Goal: Information Seeking & Learning: Learn about a topic

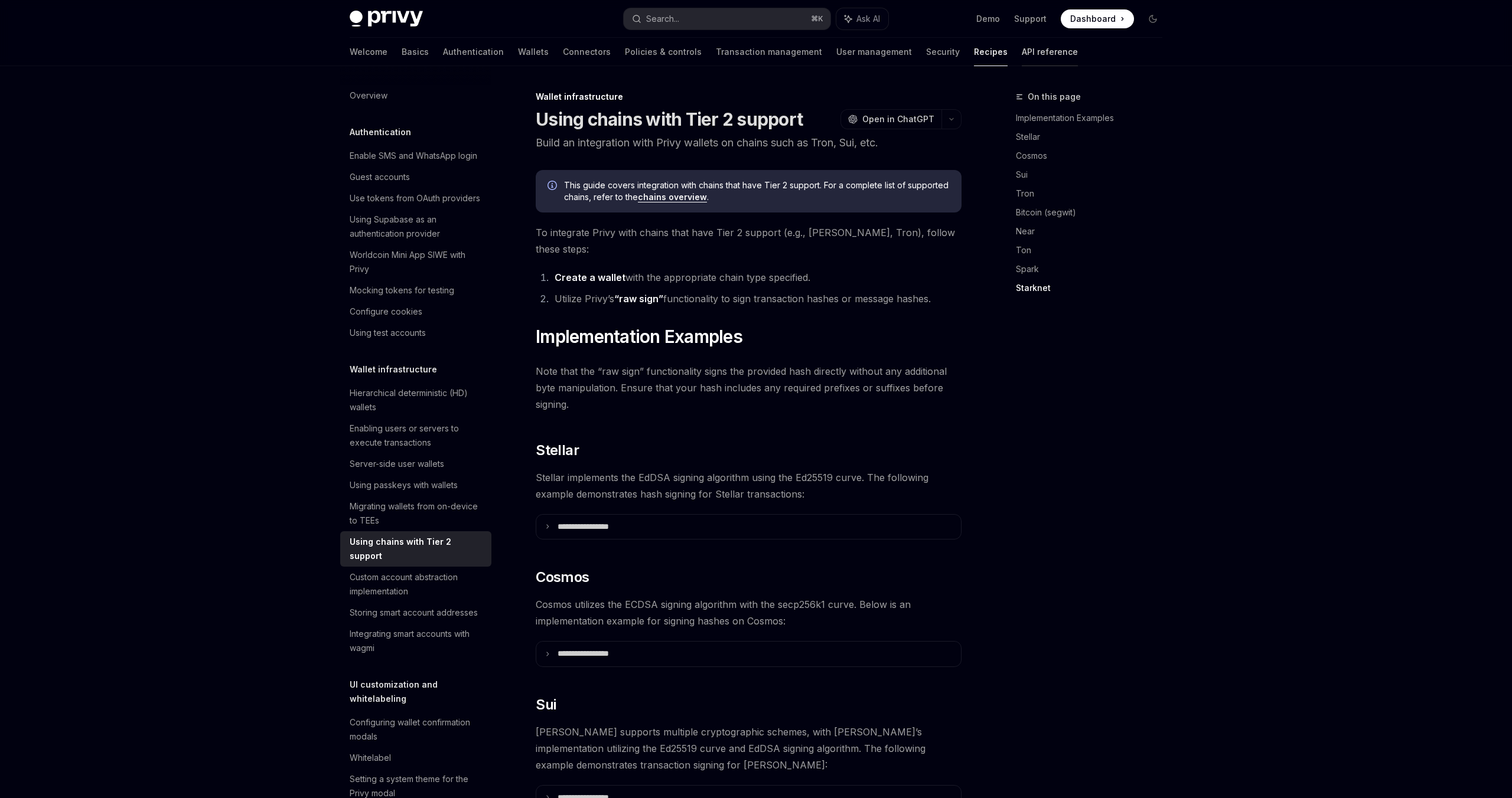
scroll to position [1674, 0]
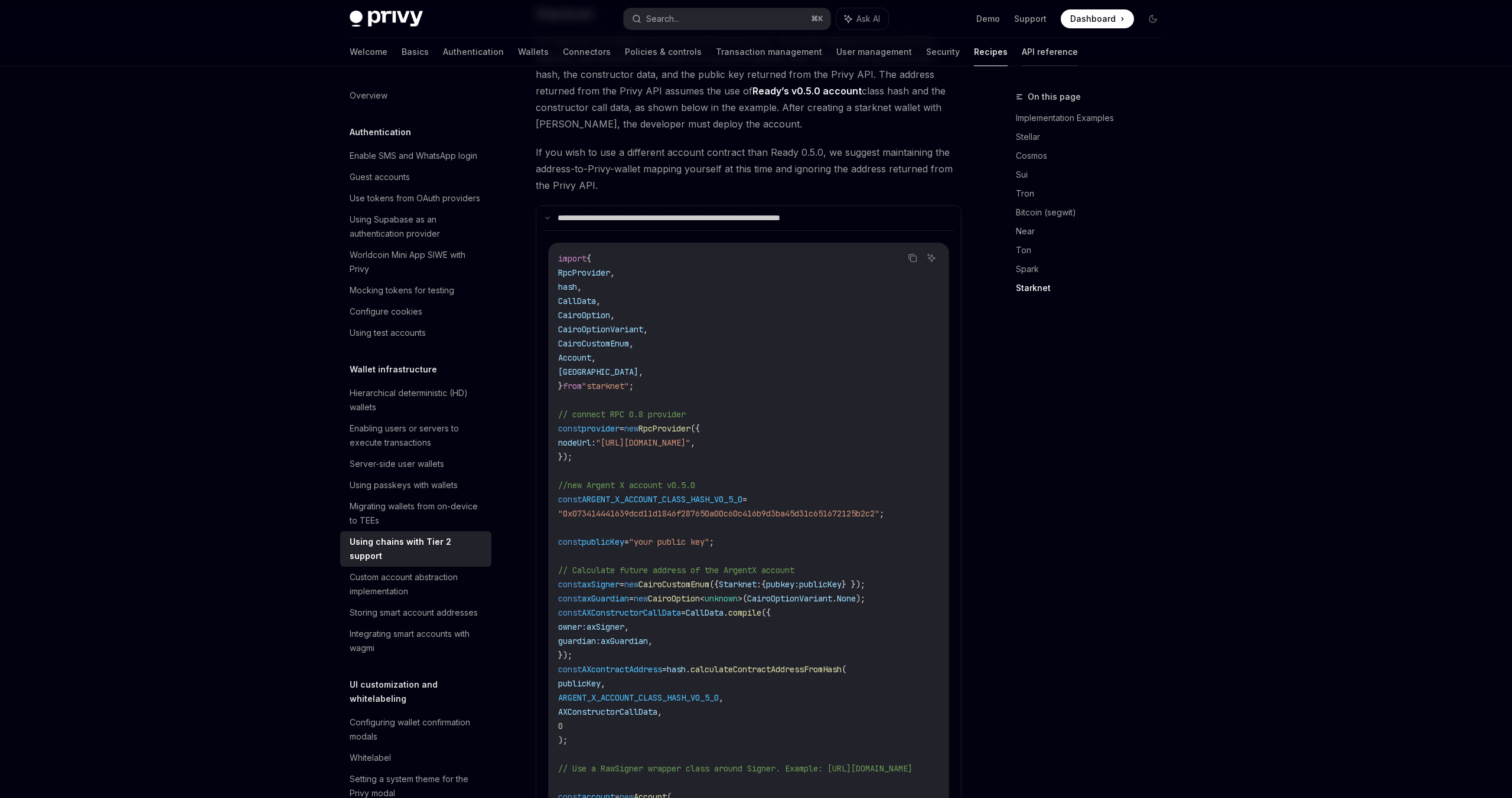
click at [1022, 60] on link "API reference" at bounding box center [1050, 51] width 56 height 28
type textarea "*"
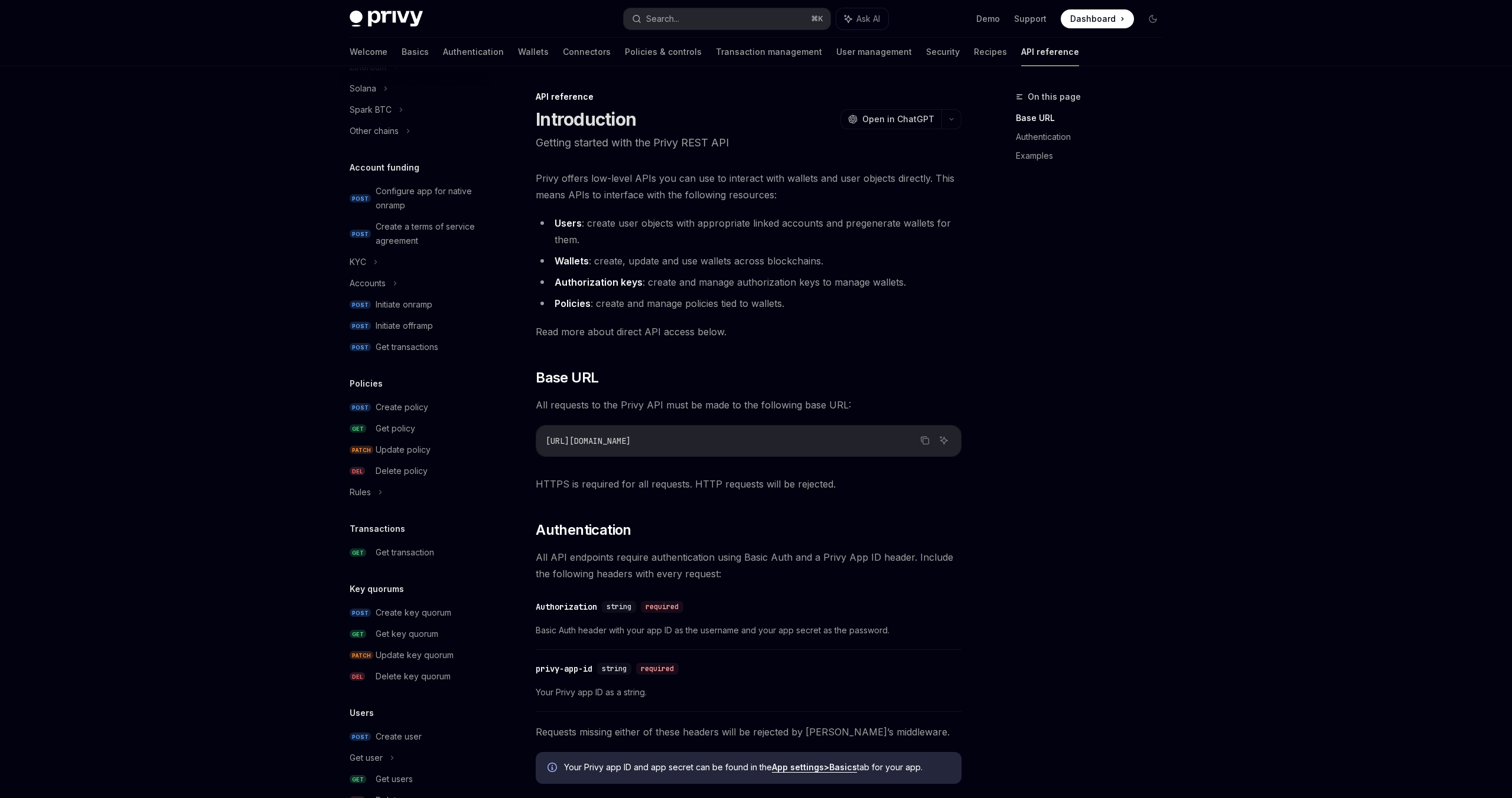
scroll to position [422, 0]
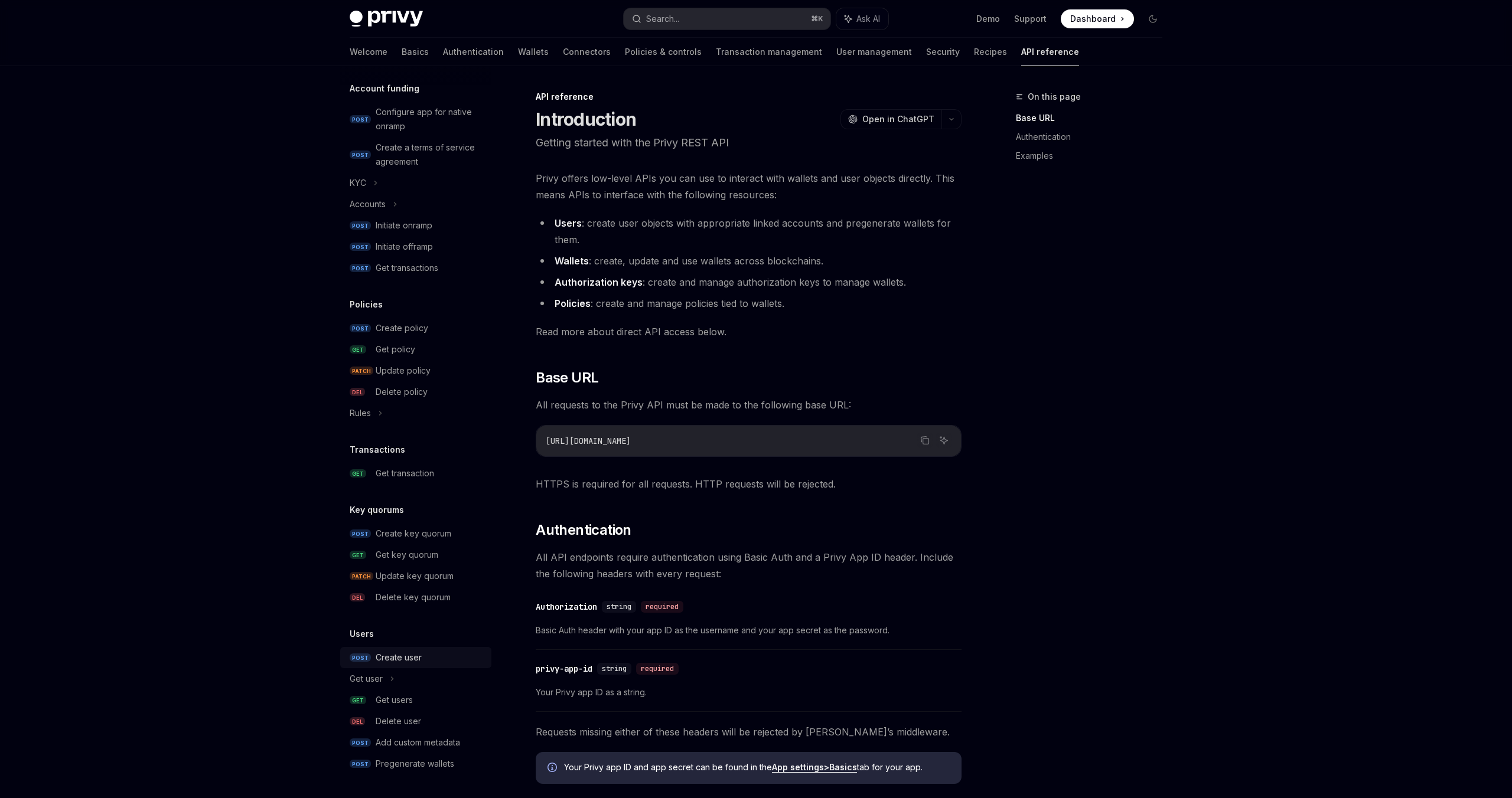
click at [395, 658] on div "Create user" at bounding box center [399, 658] width 46 height 14
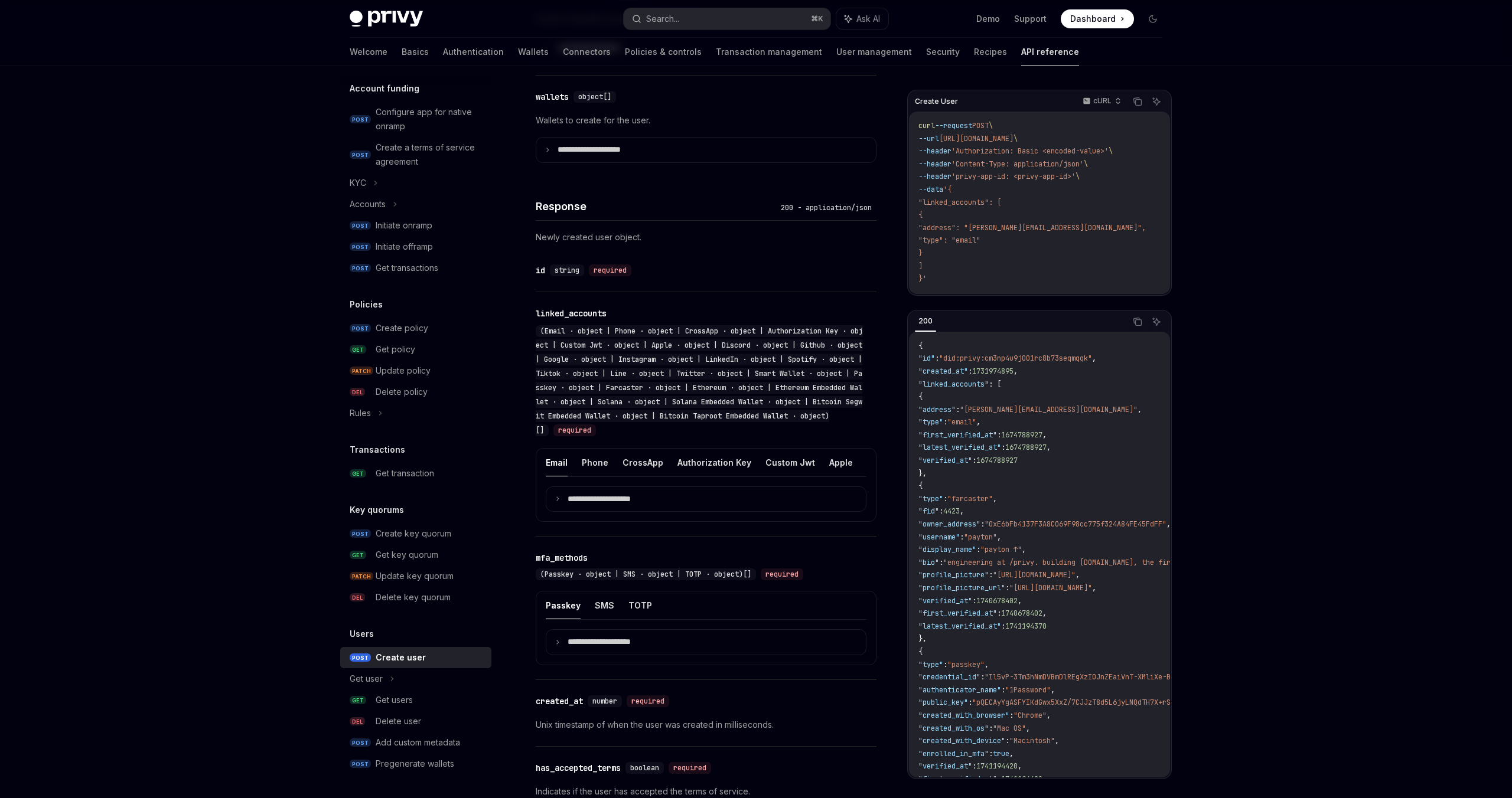
scroll to position [797, 0]
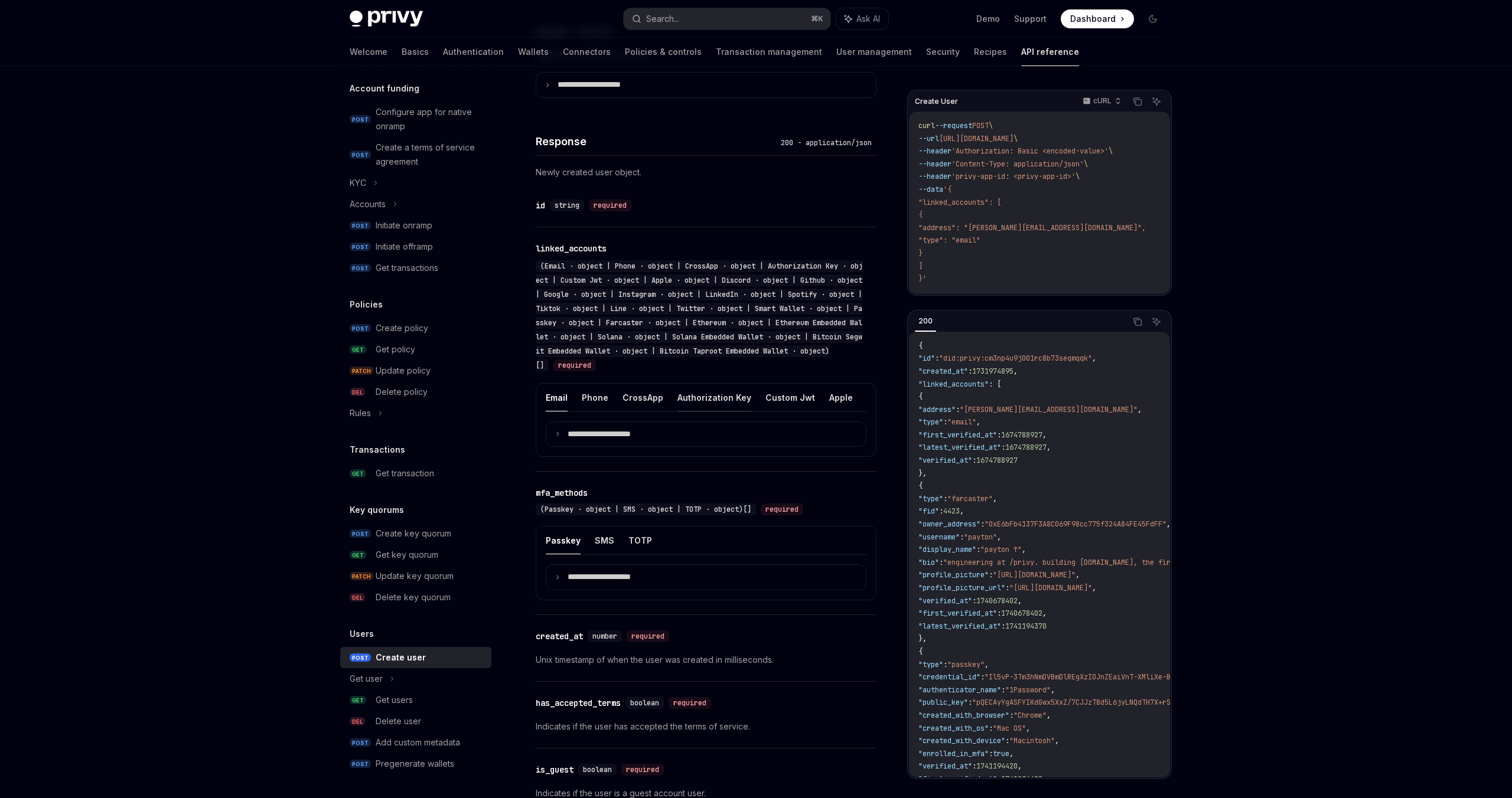
click at [733, 408] on button "Authorization Key" at bounding box center [714, 398] width 74 height 28
type textarea "*"
click at [709, 437] on summary "**********" at bounding box center [706, 435] width 320 height 25
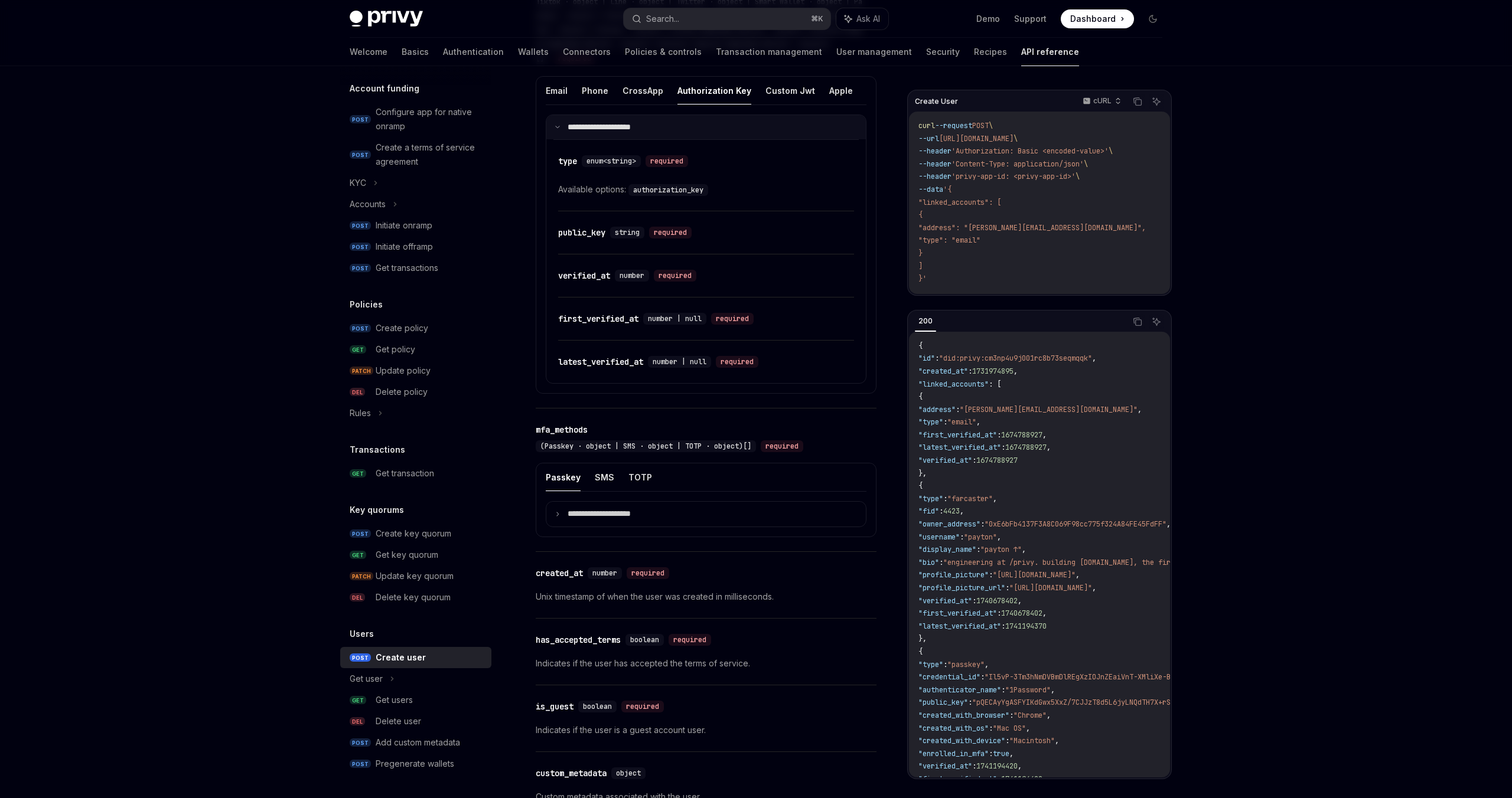
scroll to position [1106, 0]
click at [687, 526] on summary "**********" at bounding box center [706, 513] width 320 height 25
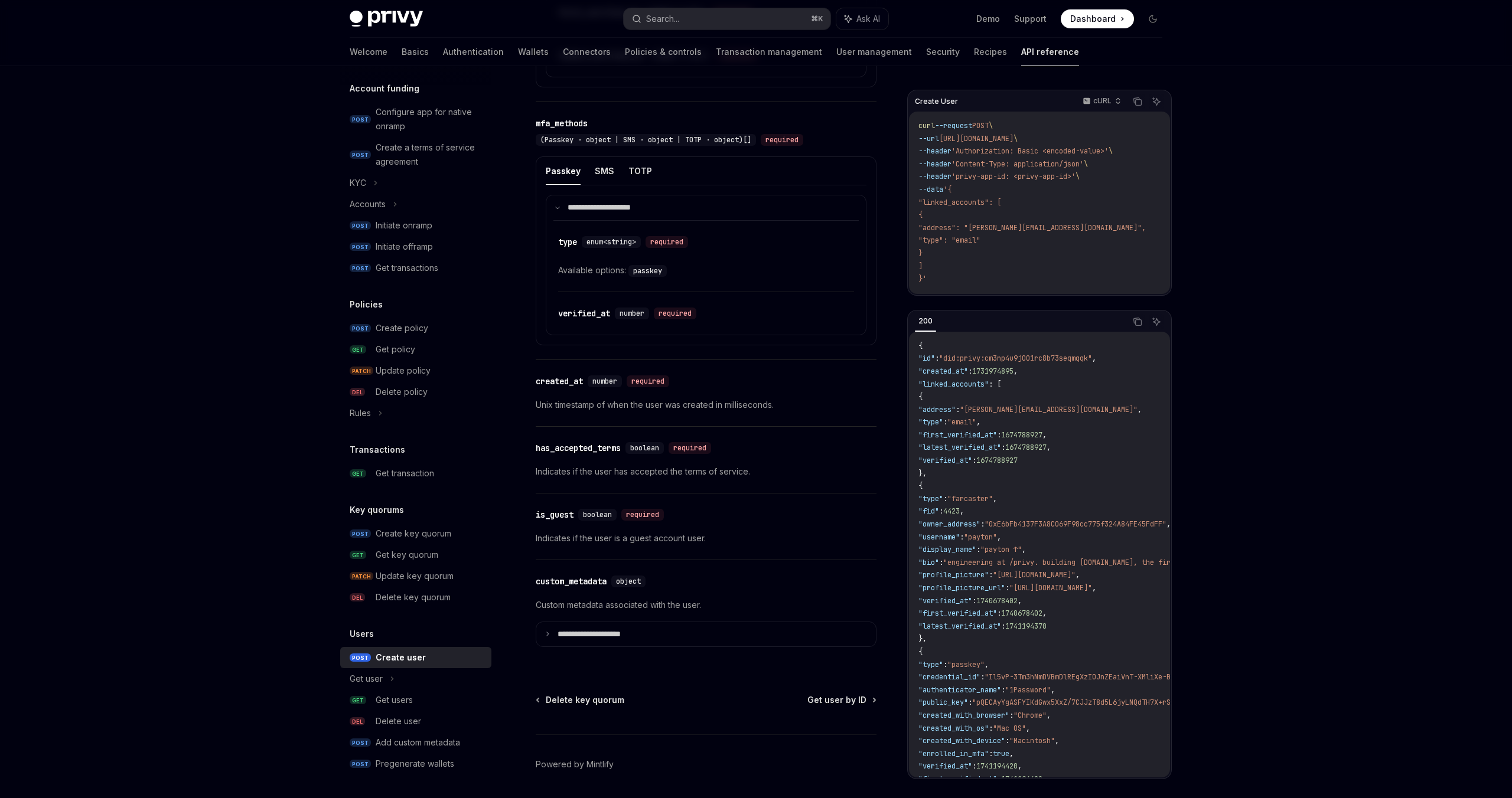
scroll to position [1412, 0]
click at [722, 19] on button "Search... ⌘ K" at bounding box center [727, 19] width 207 height 21
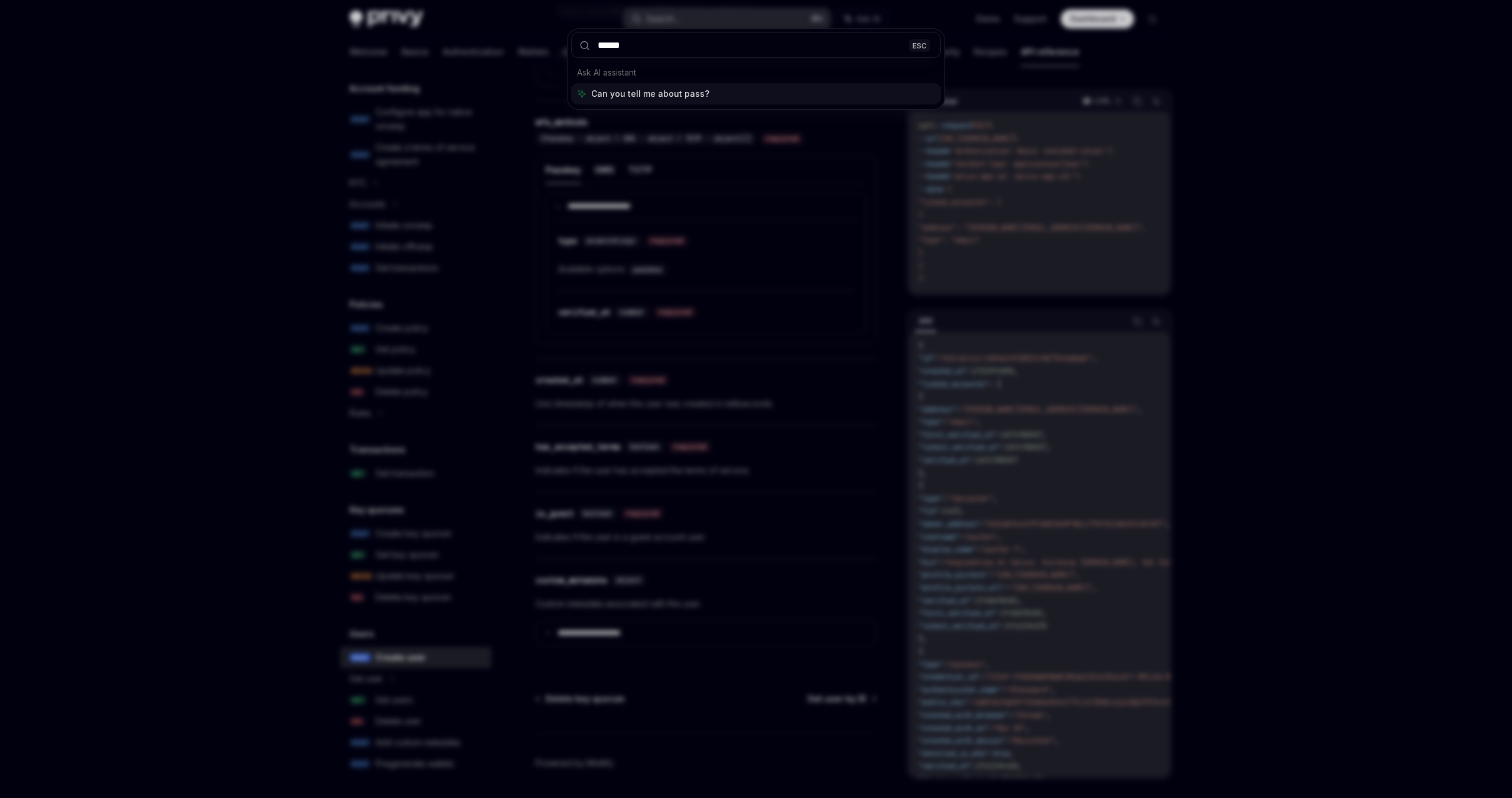
type input "*******"
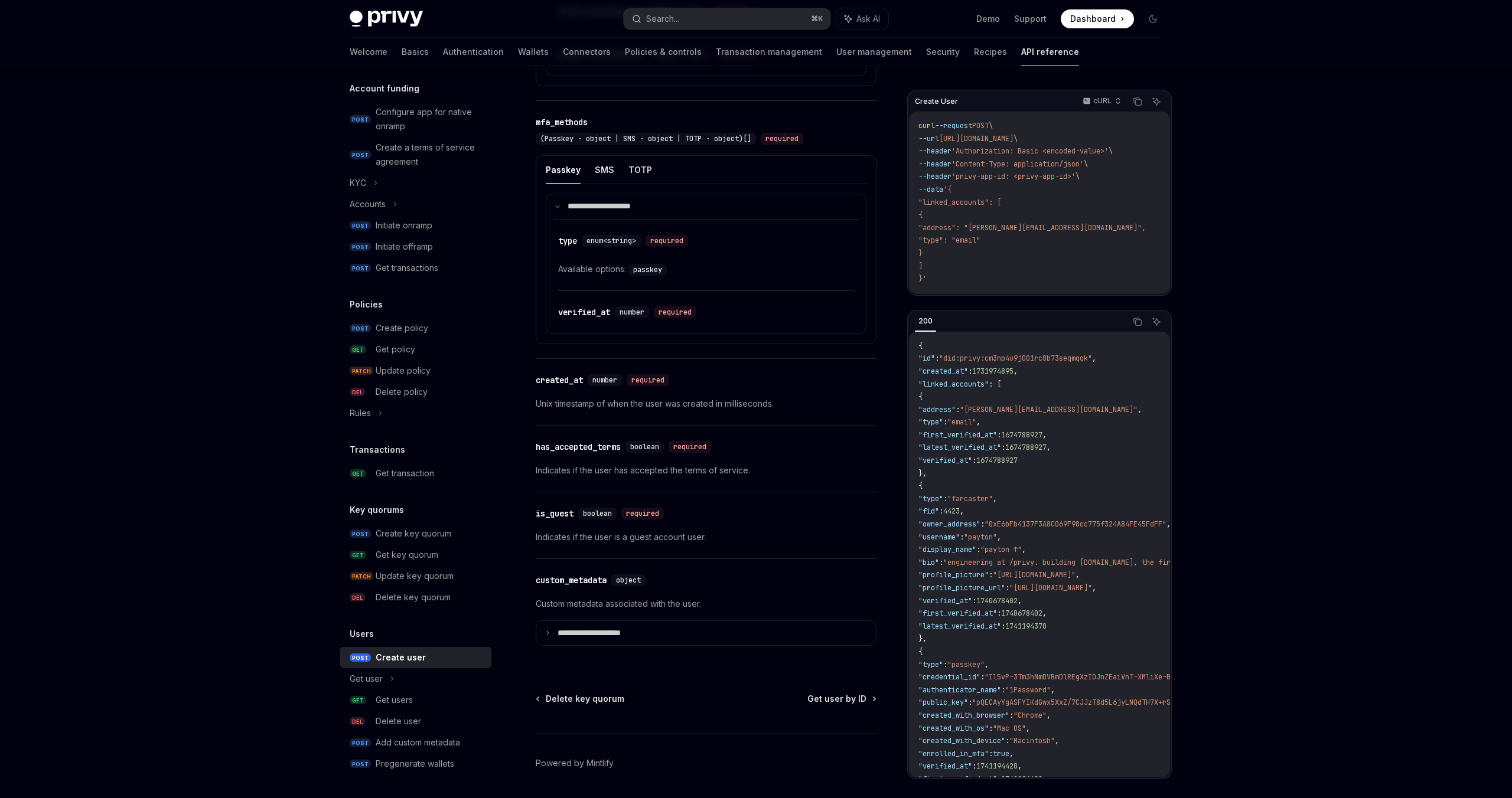
type textarea "*"
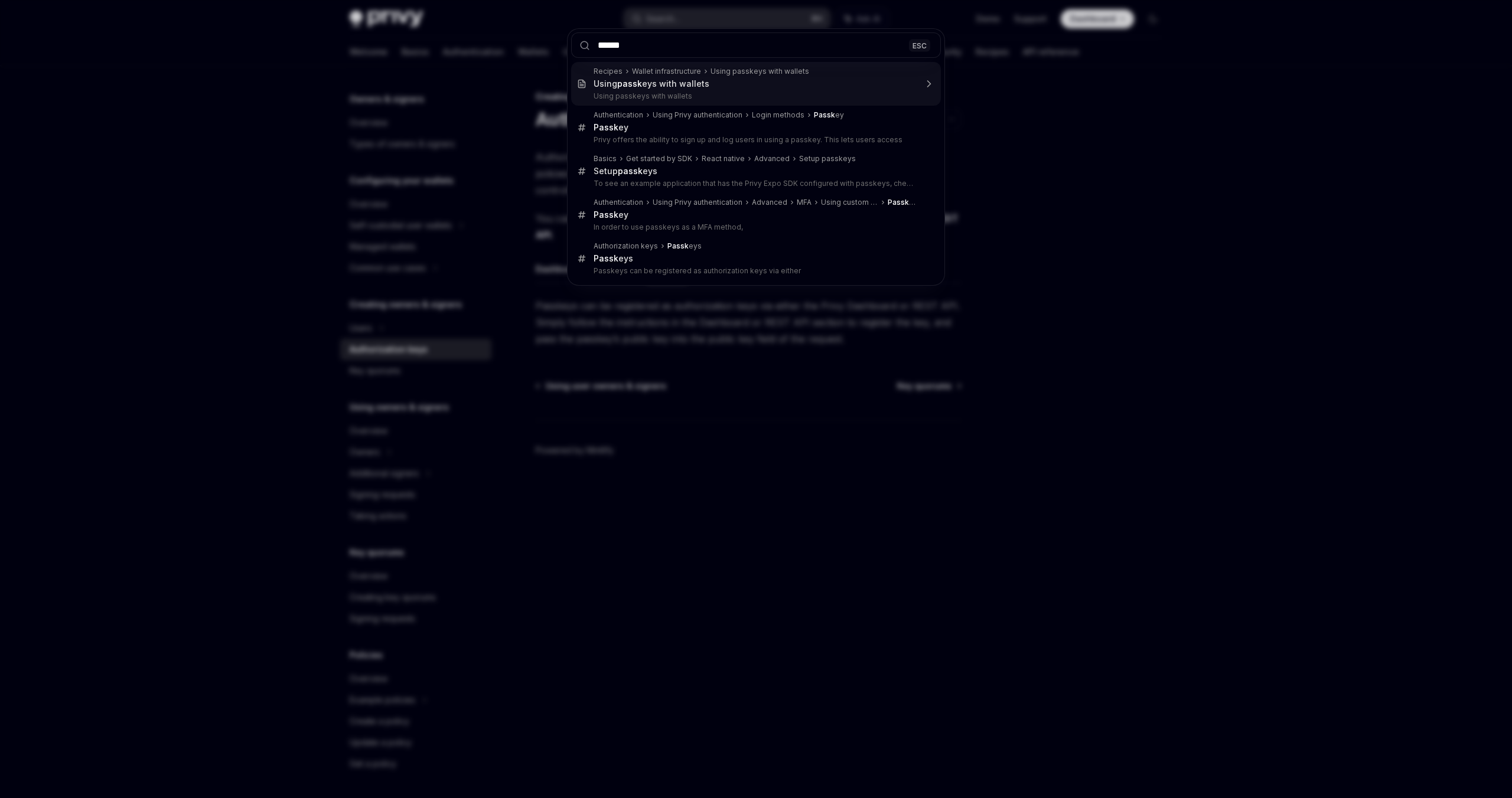
type input "*******"
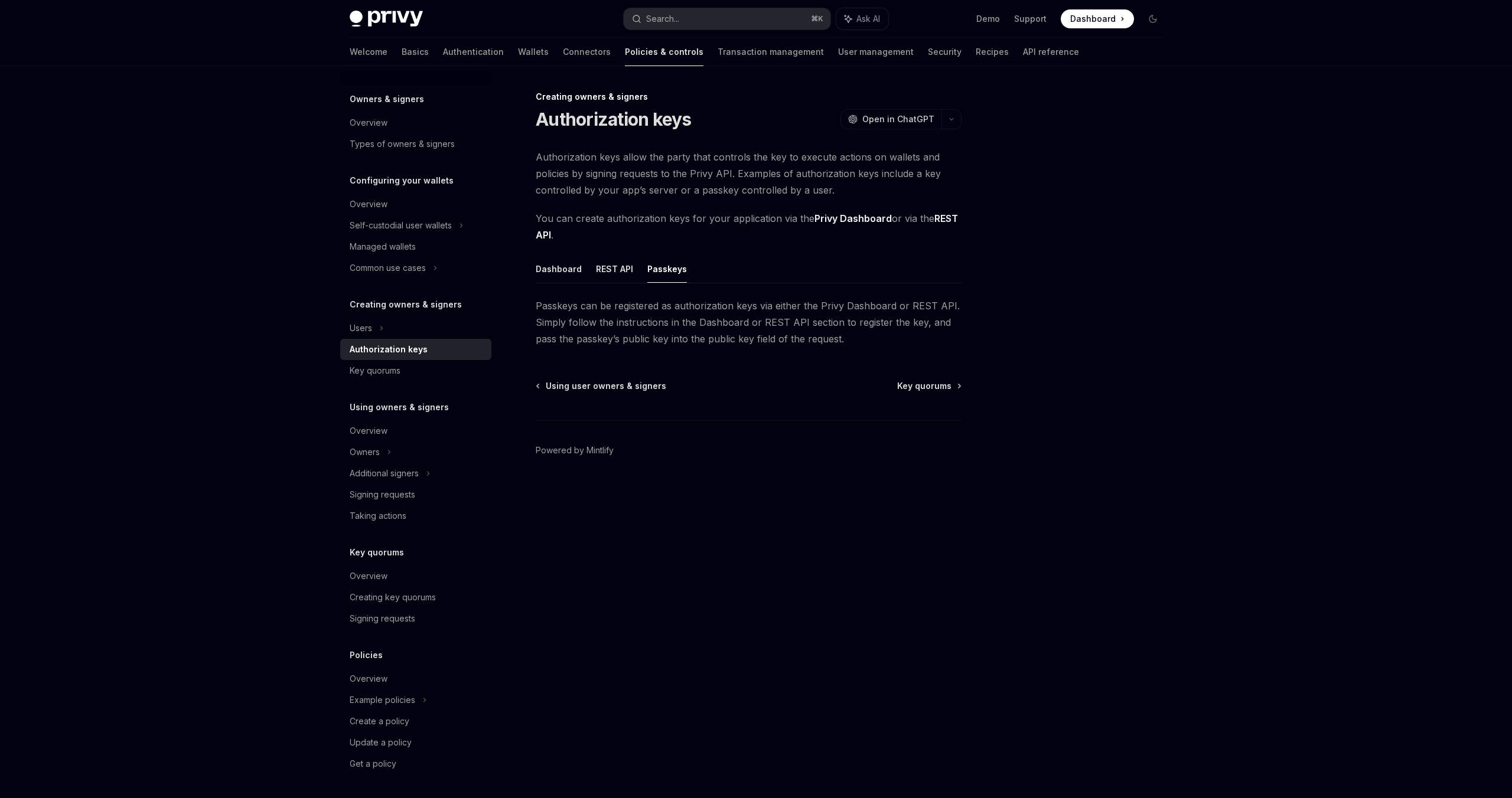
type textarea "*"
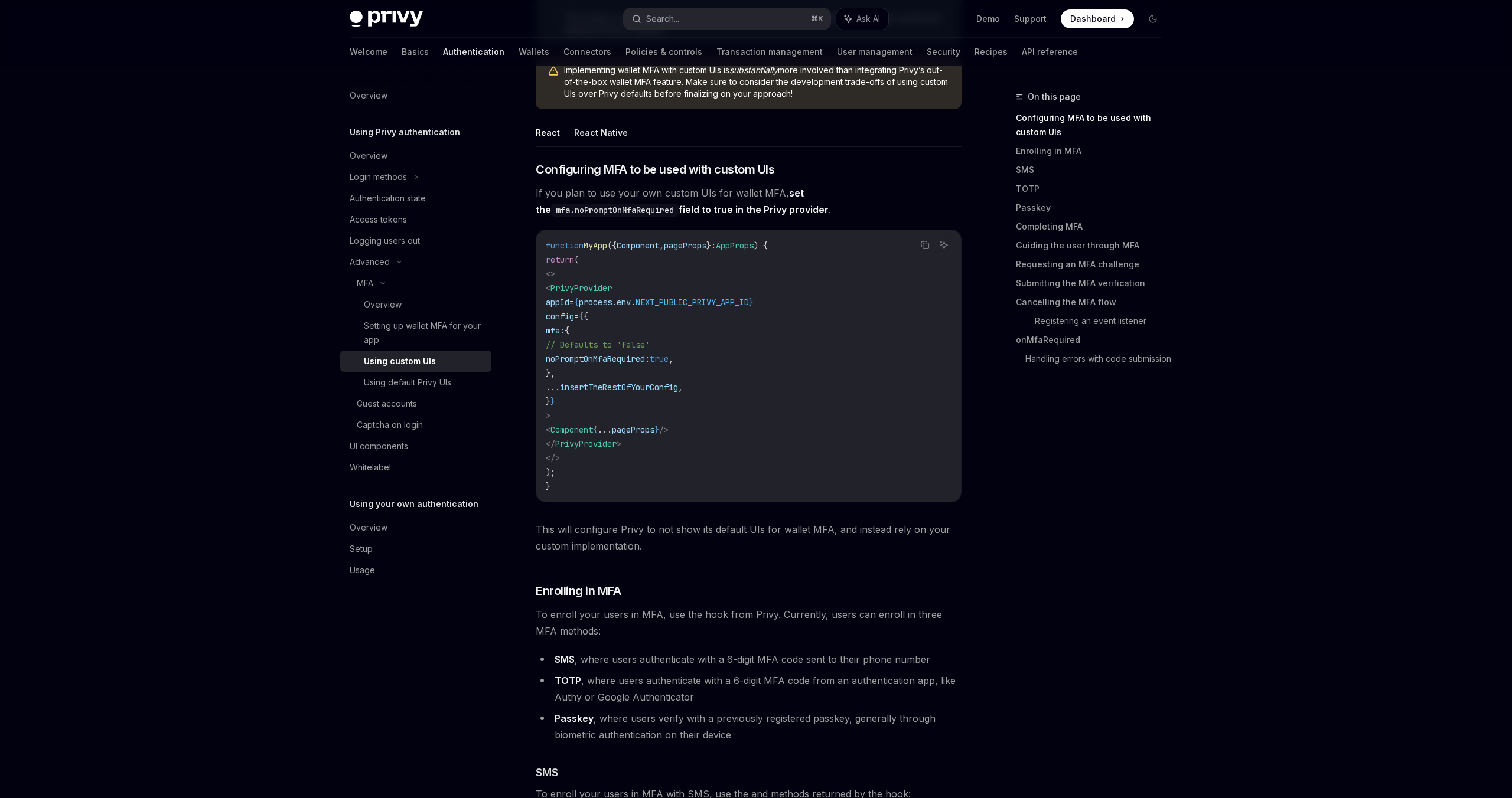
scroll to position [4, 0]
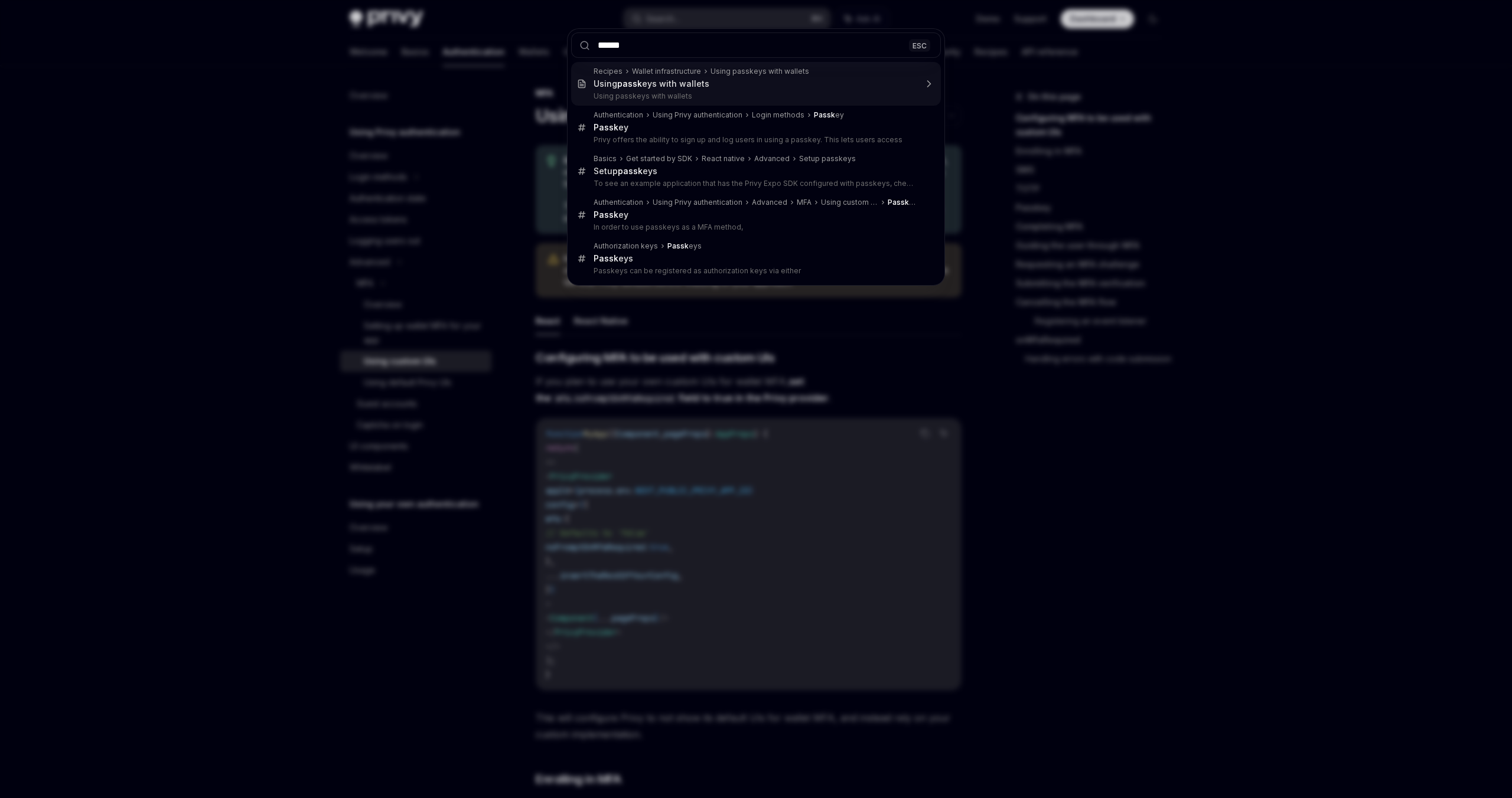
type input "*******"
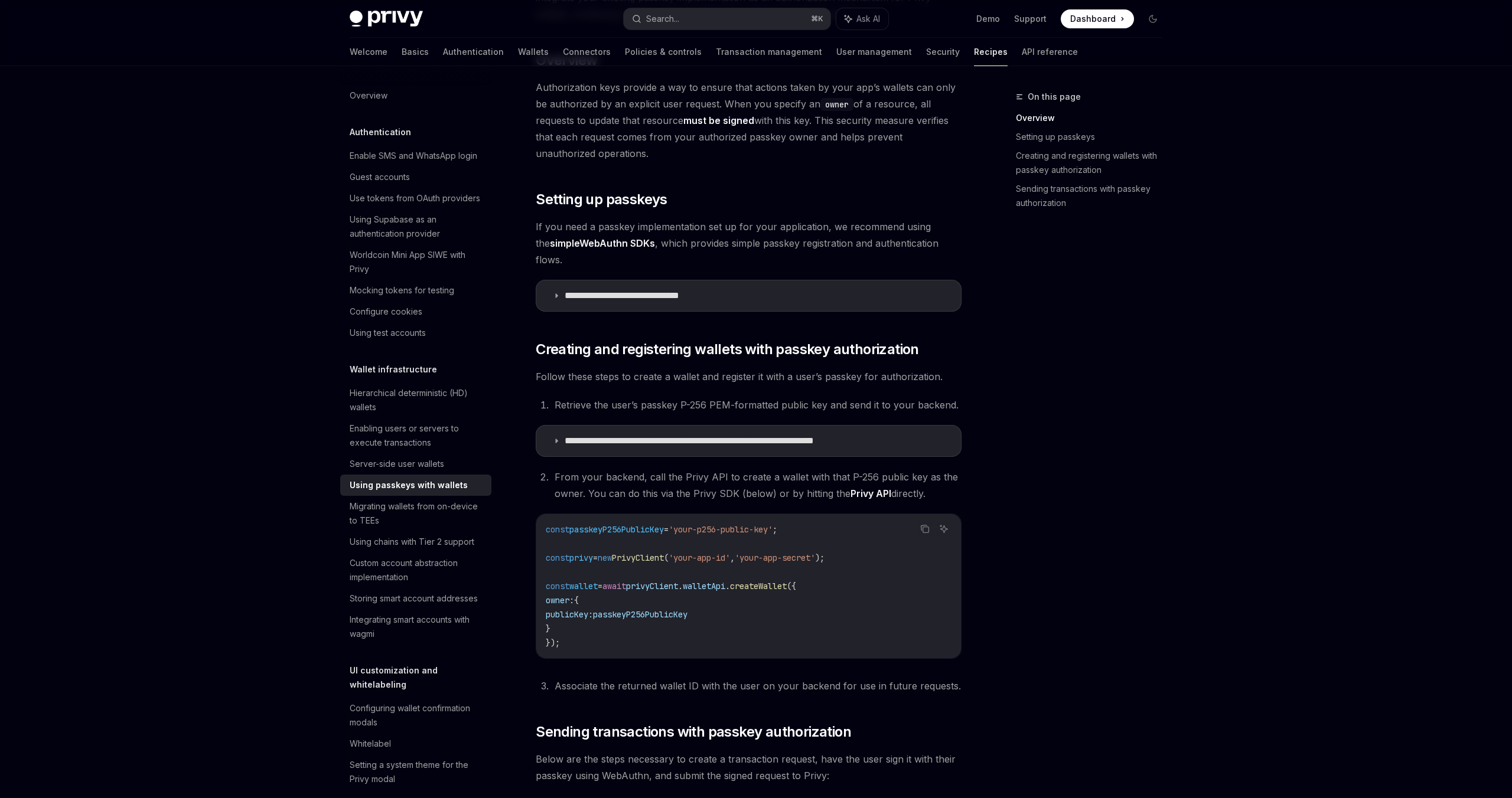
scroll to position [177, 0]
click at [741, 293] on summary "**********" at bounding box center [749, 295] width 425 height 31
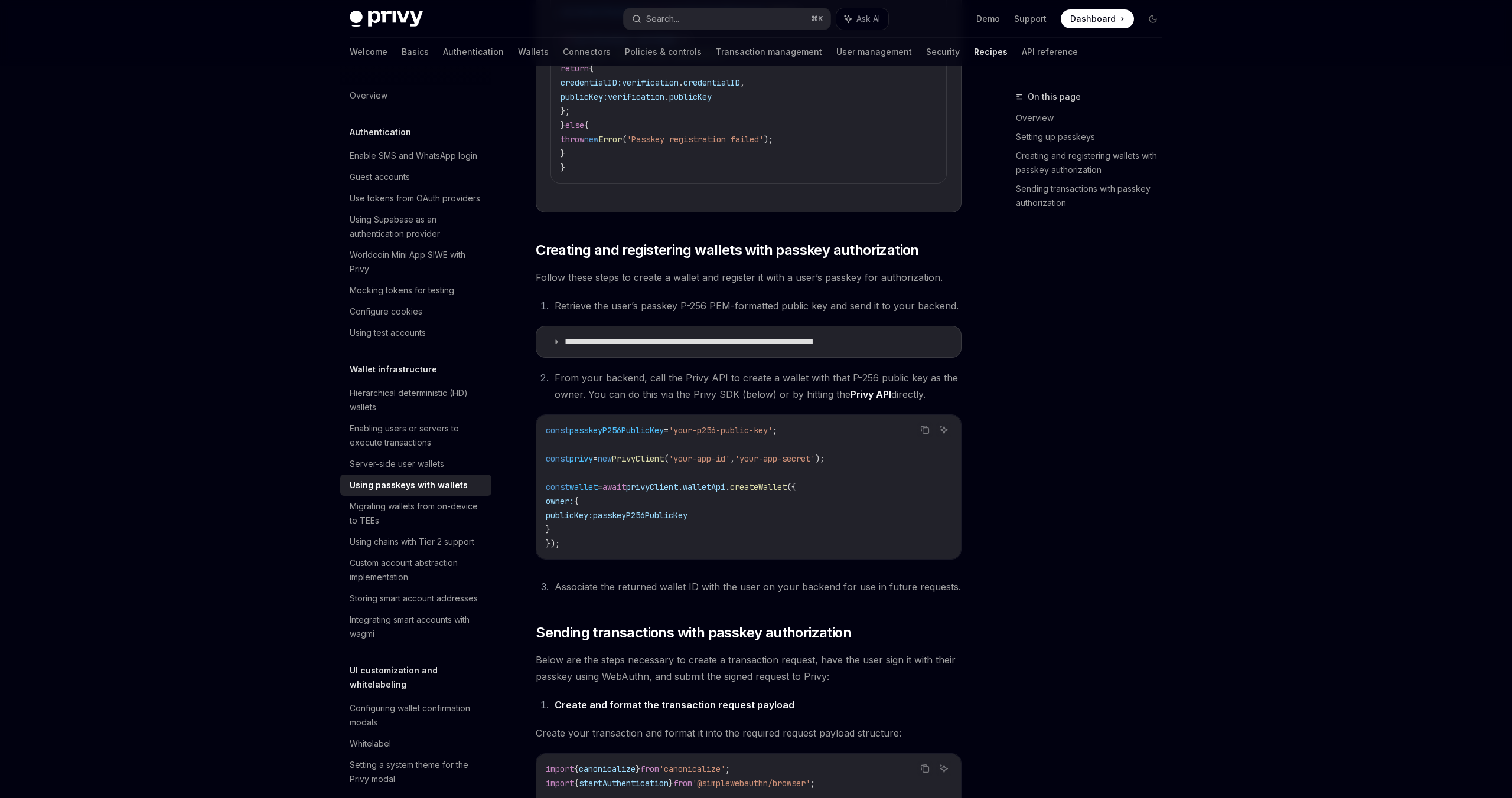
scroll to position [2678, 0]
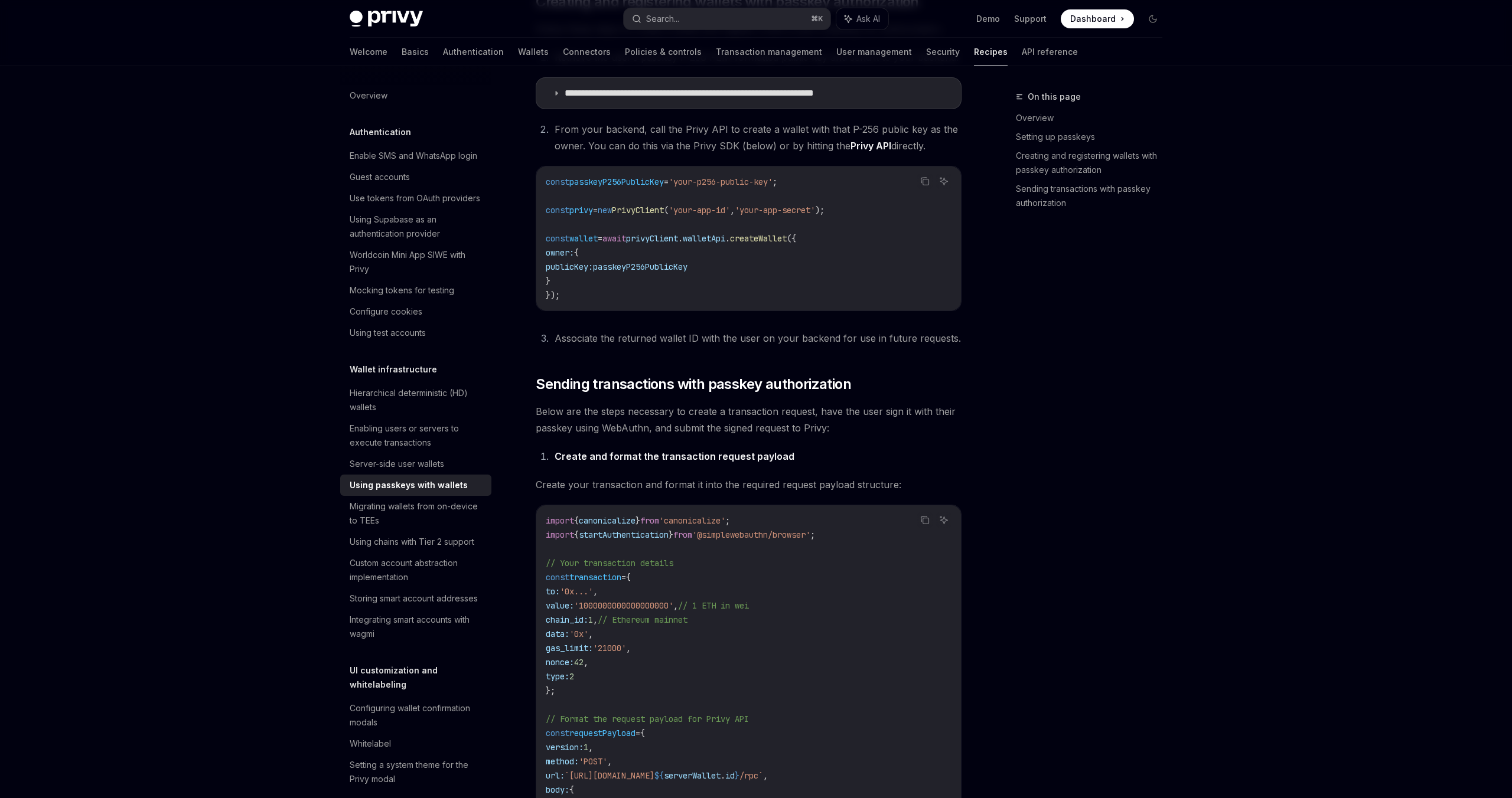
scroll to position [2619, 0]
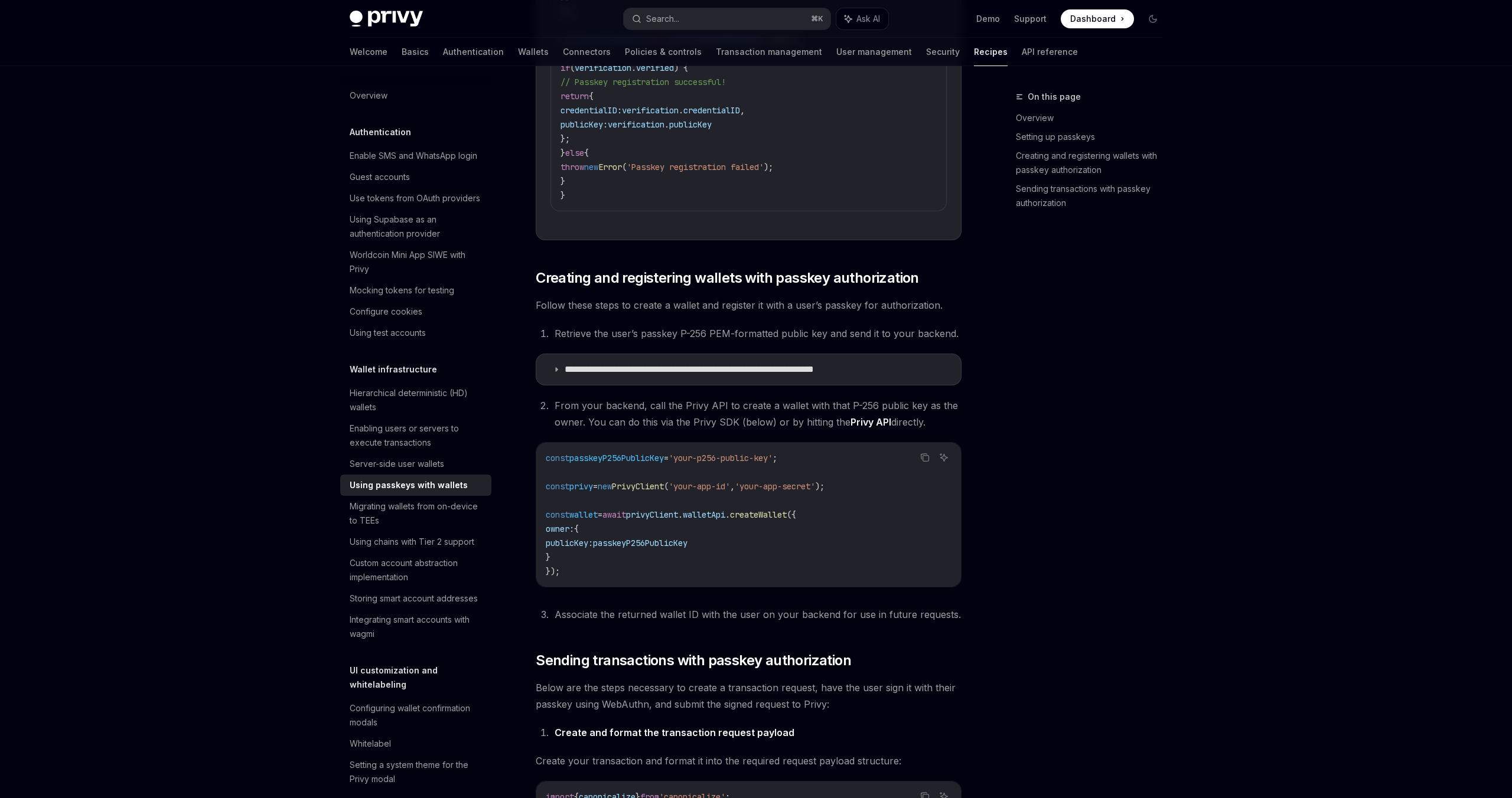
click at [983, 405] on div "On this page Overview Setting up passkeys Creating and registering wallets with…" at bounding box center [756, 21] width 832 height 5149
click at [625, 54] on link "Policies & controls" at bounding box center [663, 51] width 77 height 28
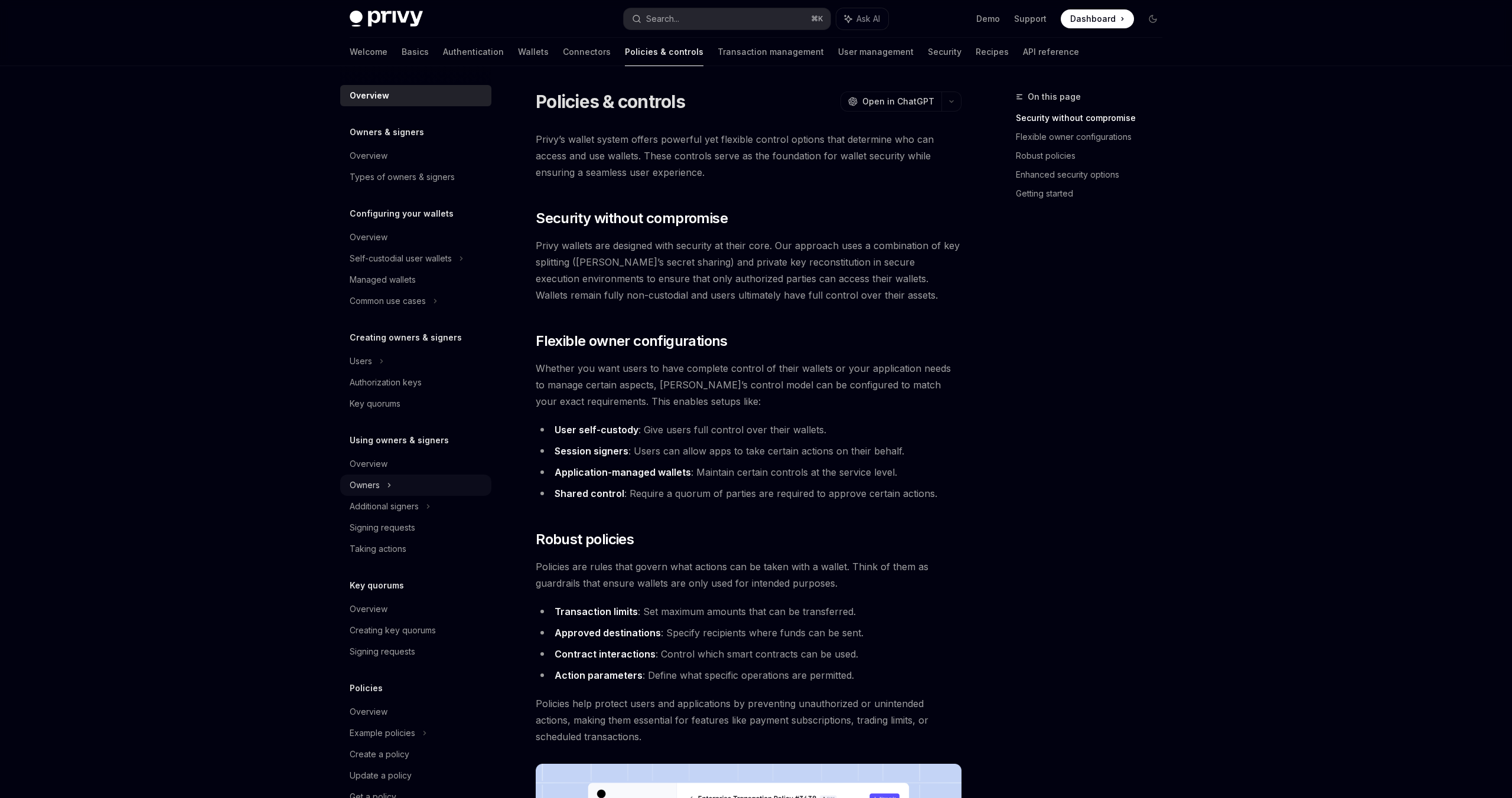
scroll to position [33, 0]
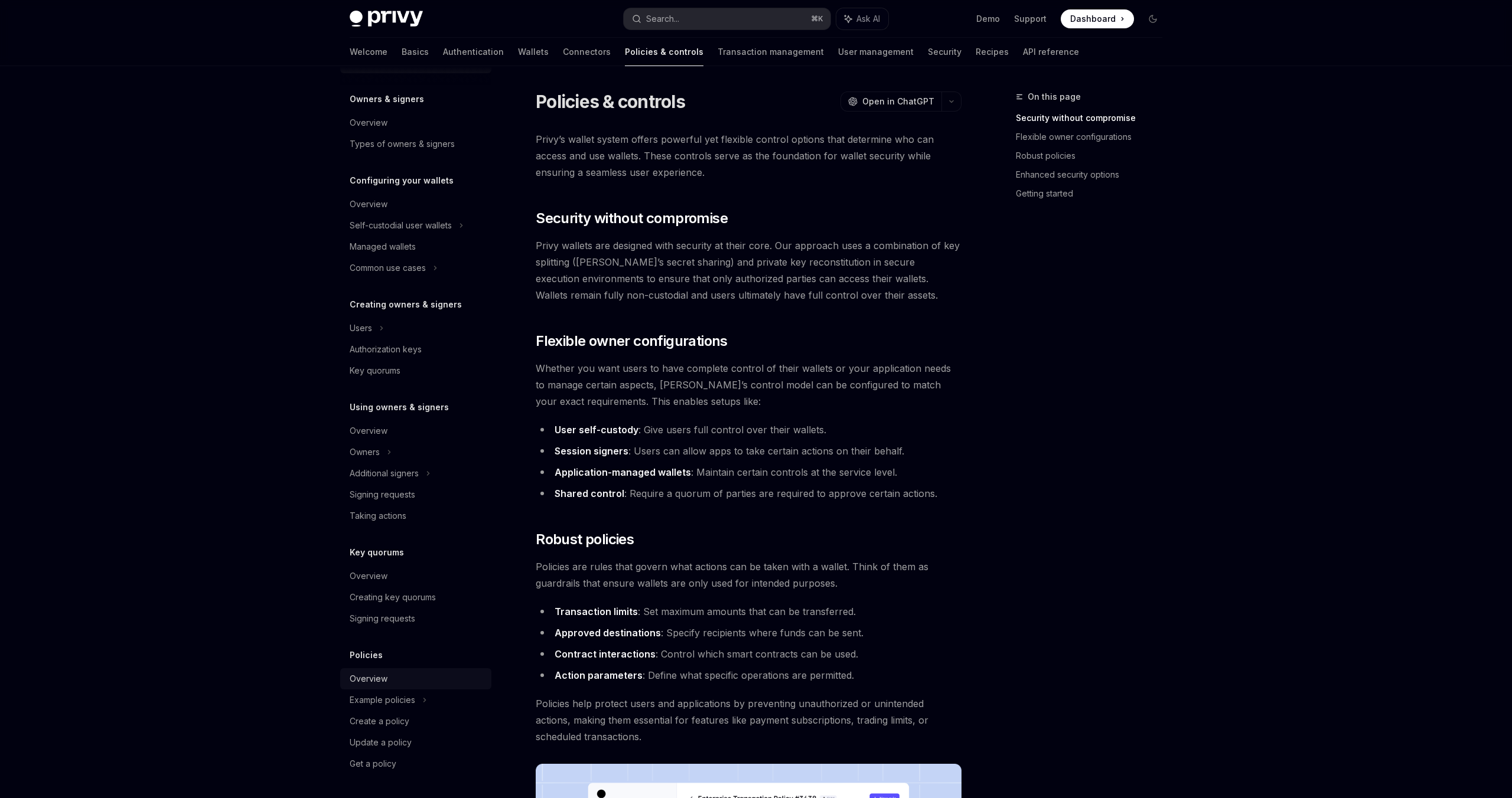
click at [398, 683] on div "Overview" at bounding box center [417, 679] width 135 height 14
type textarea "*"
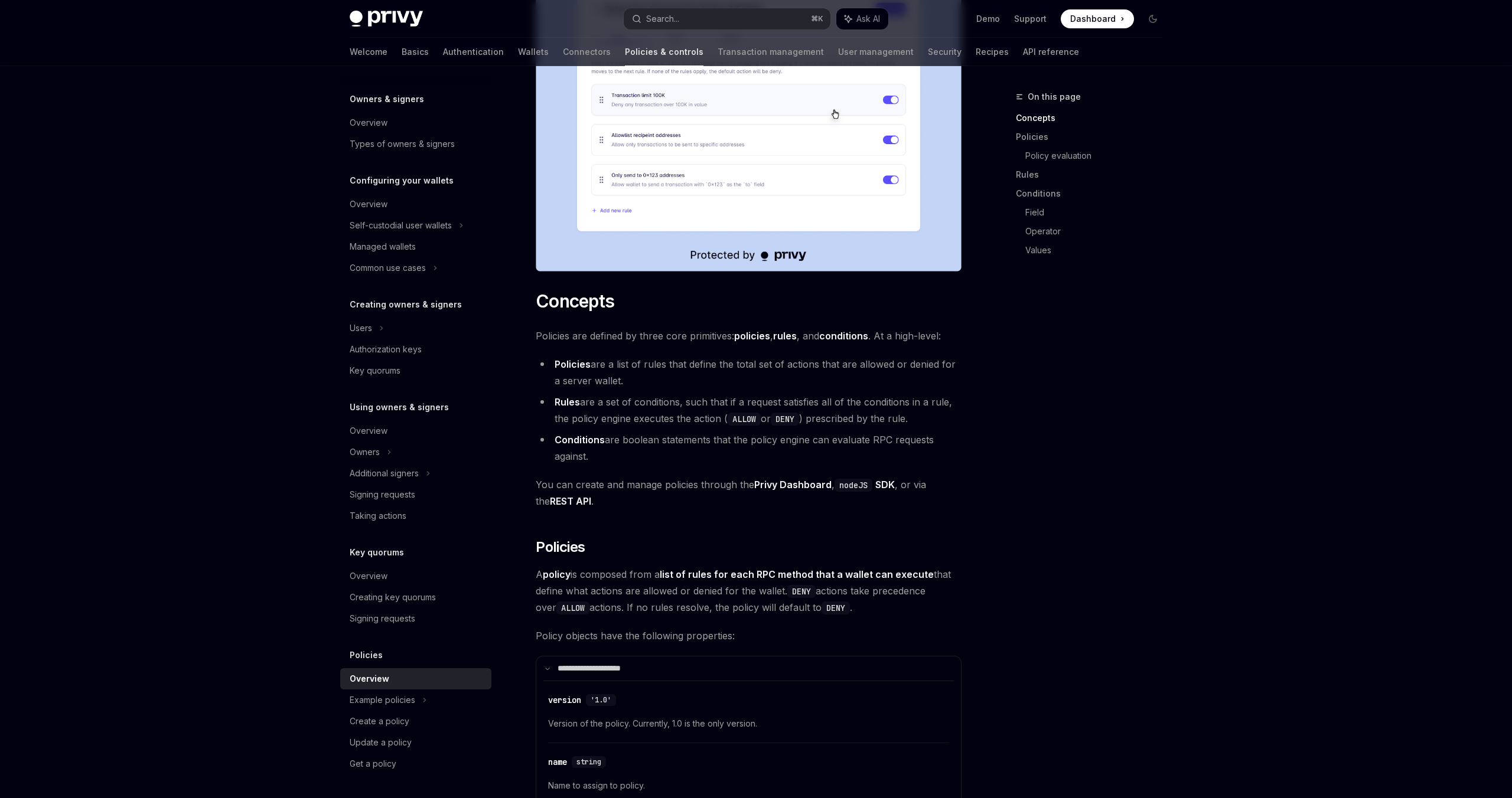
scroll to position [463, 0]
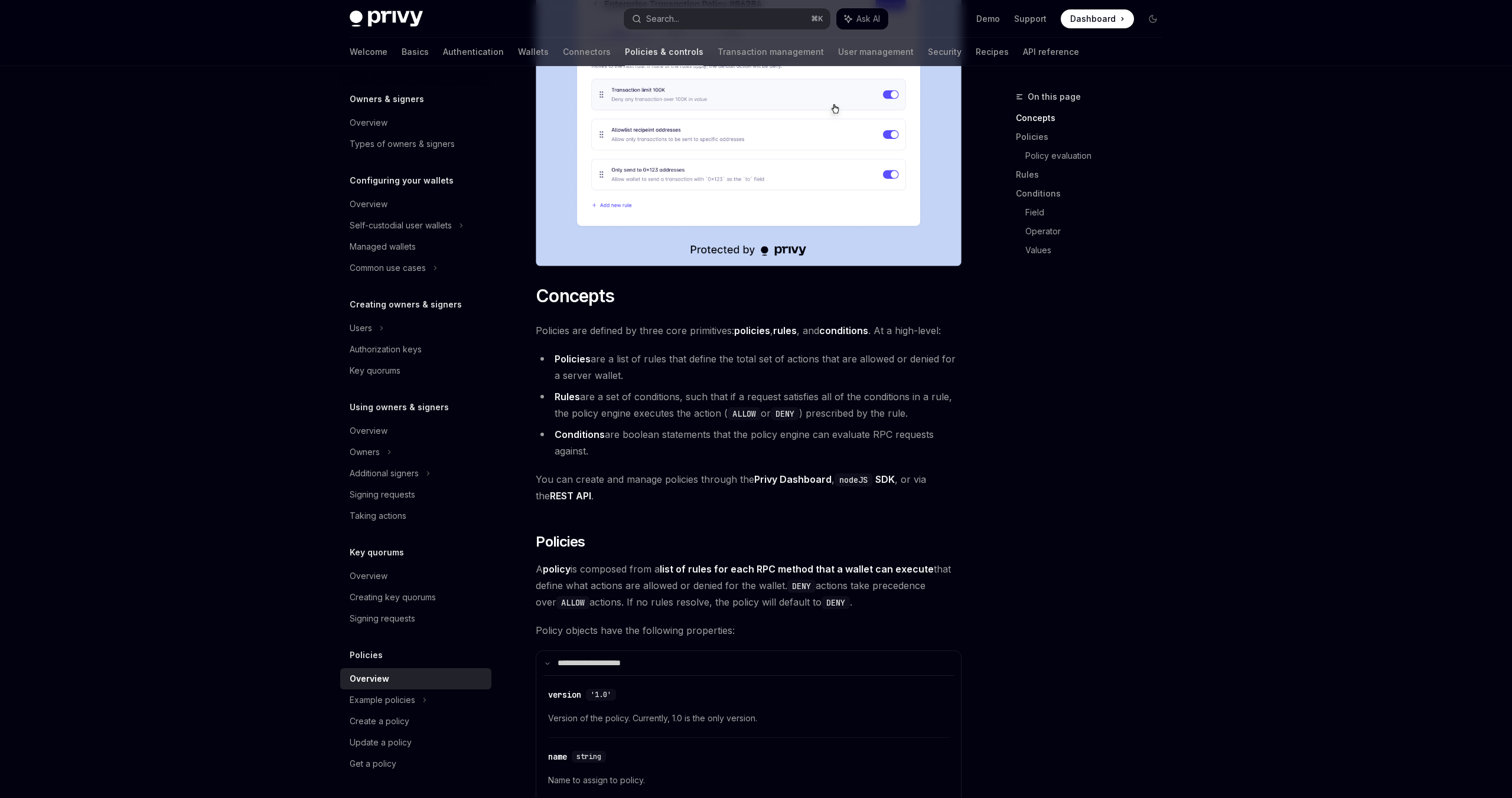
click at [640, 351] on li "Policies are a list of rules that define the total set of actions that are allo…" at bounding box center [749, 367] width 426 height 33
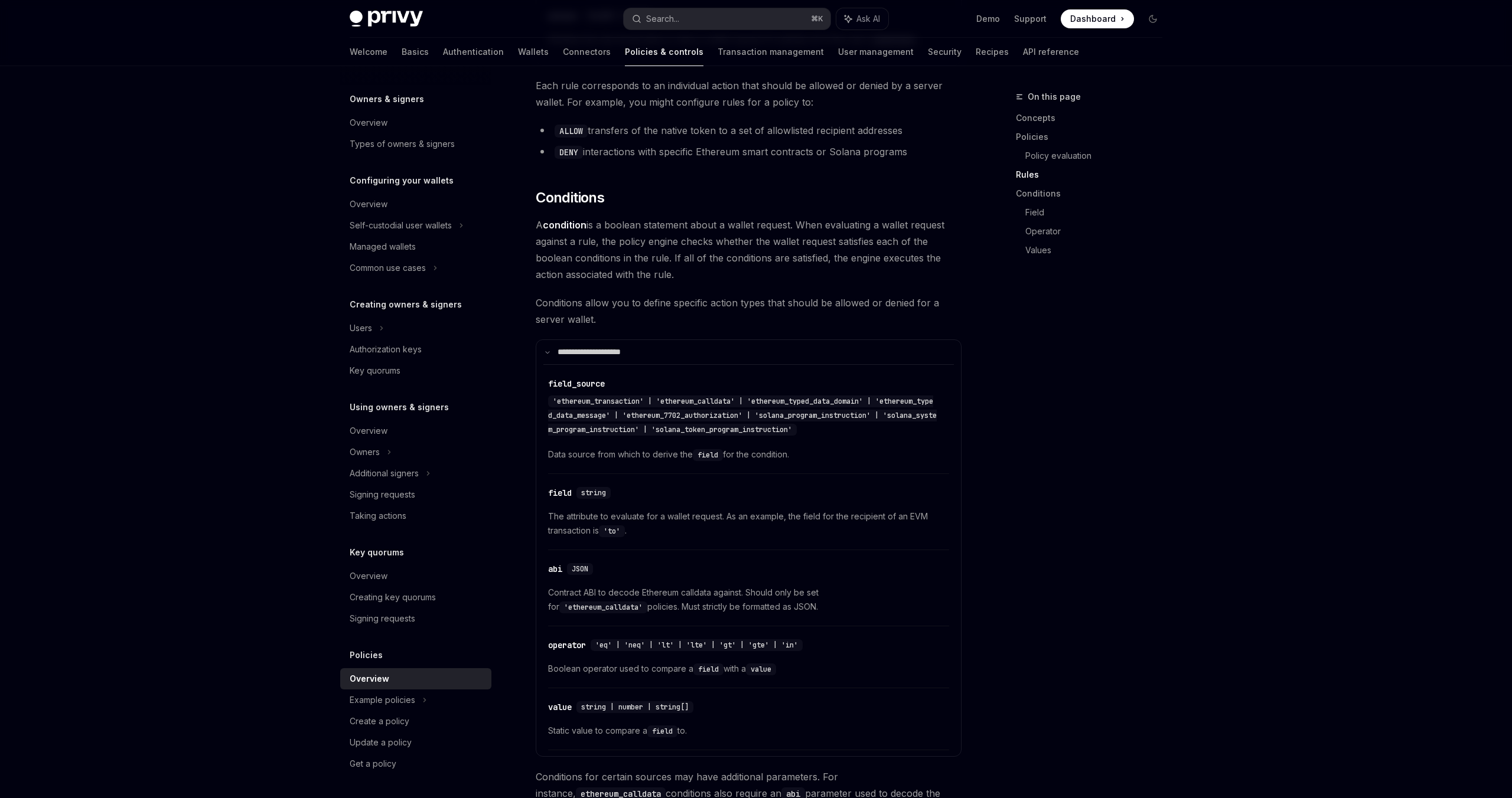
scroll to position [2228, 0]
click at [1066, 416] on div "On this page Concepts Policies Policy evaluation Rules Conditions Field Operato…" at bounding box center [1082, 443] width 180 height 708
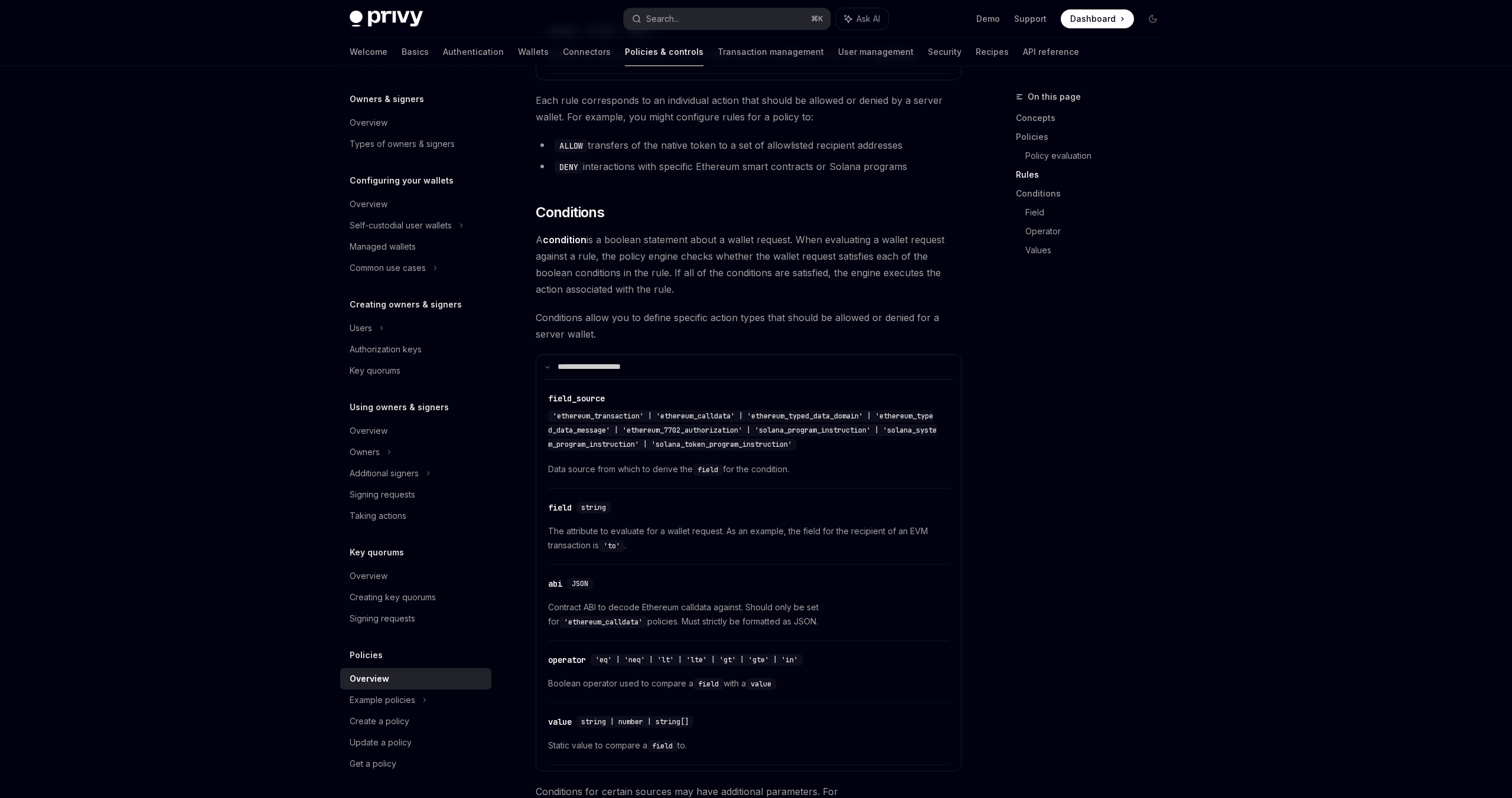
scroll to position [2176, 0]
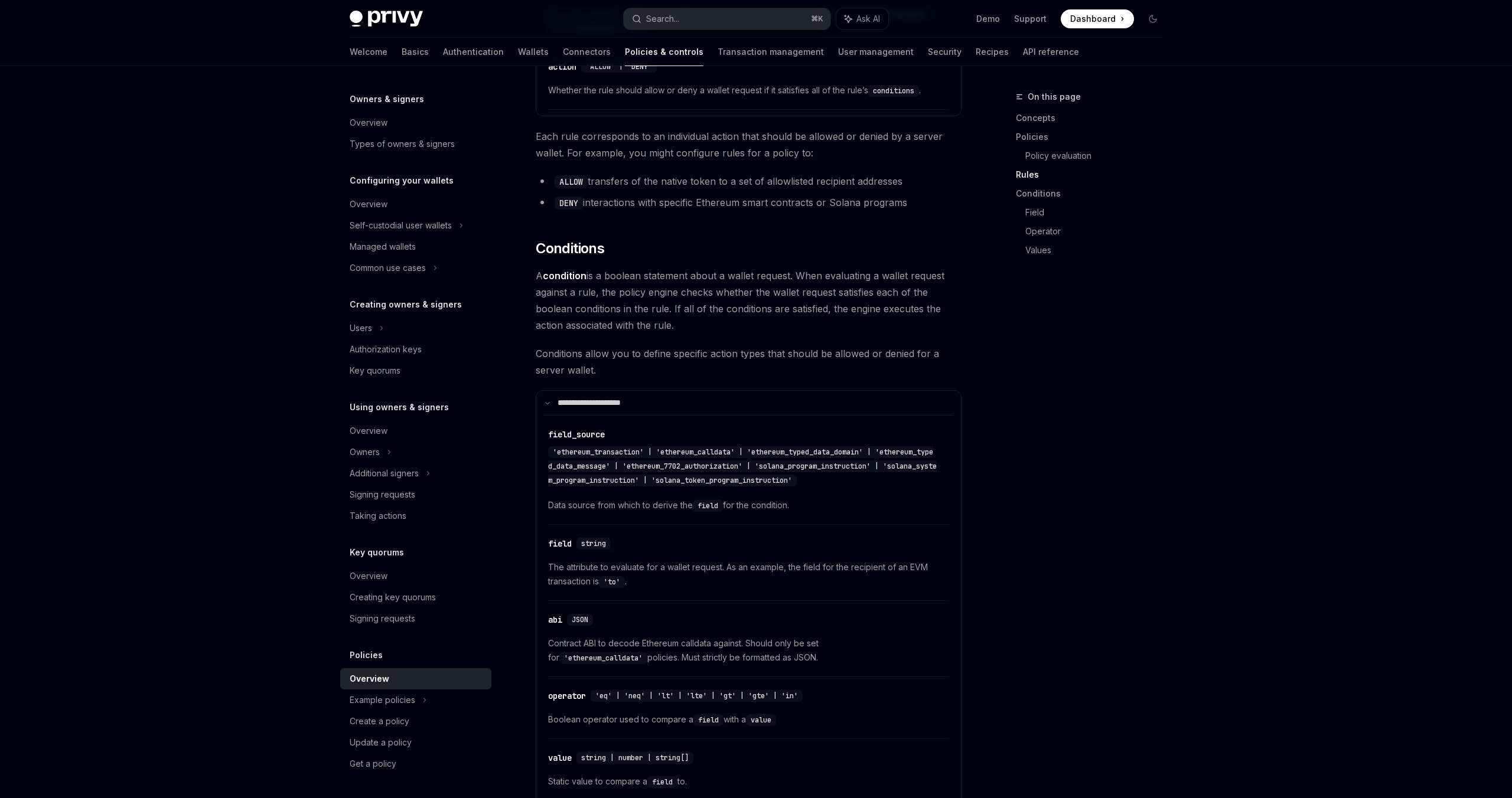
click at [1125, 386] on div "On this page Concepts Policies Policy evaluation Rules Conditions Field Operato…" at bounding box center [1082, 443] width 180 height 708
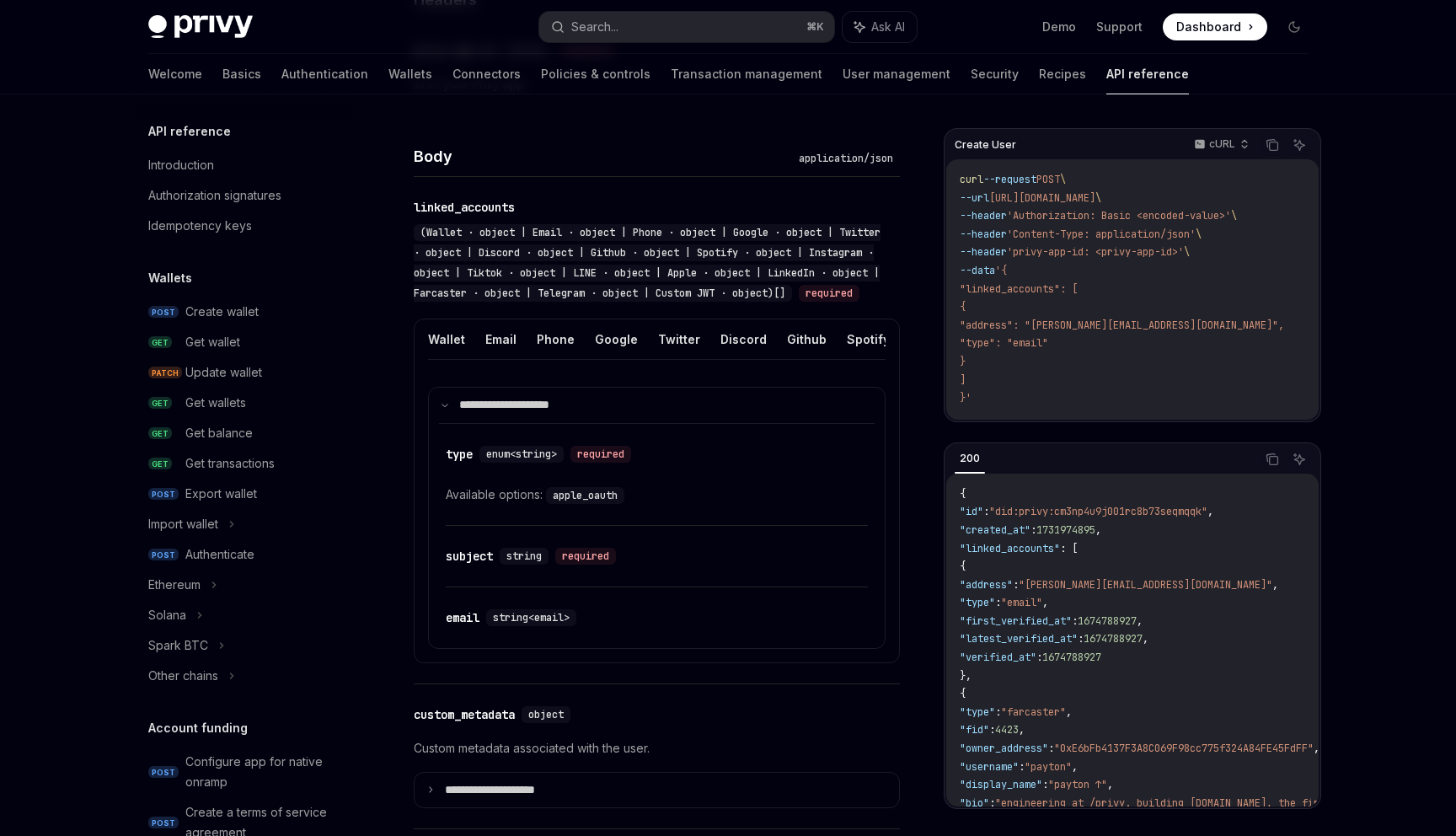
scroll to position [0, 533]
